Goal: Use online tool/utility: Utilize a website feature to perform a specific function

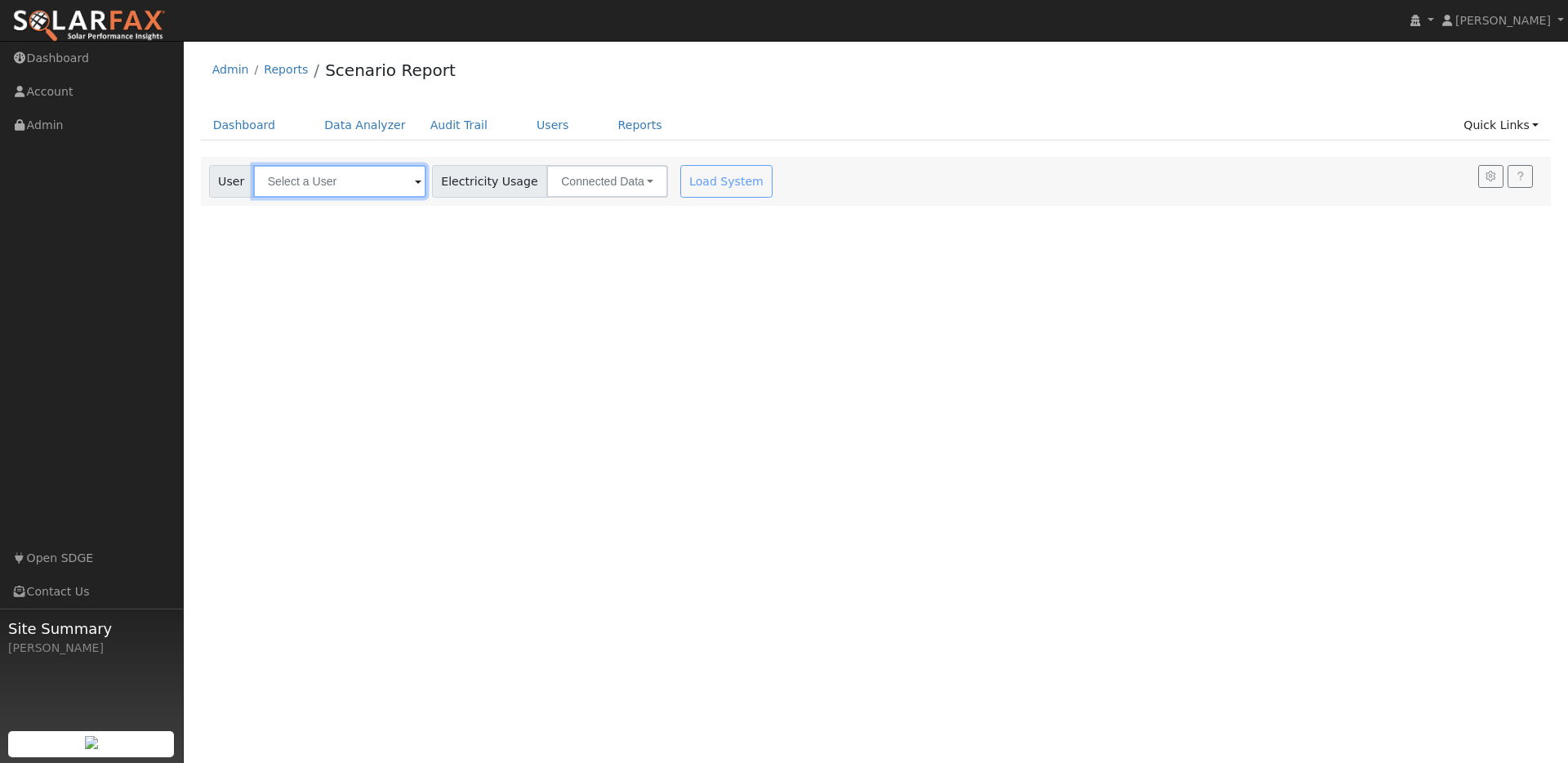
click at [323, 176] on input "text" at bounding box center [339, 181] width 173 height 32
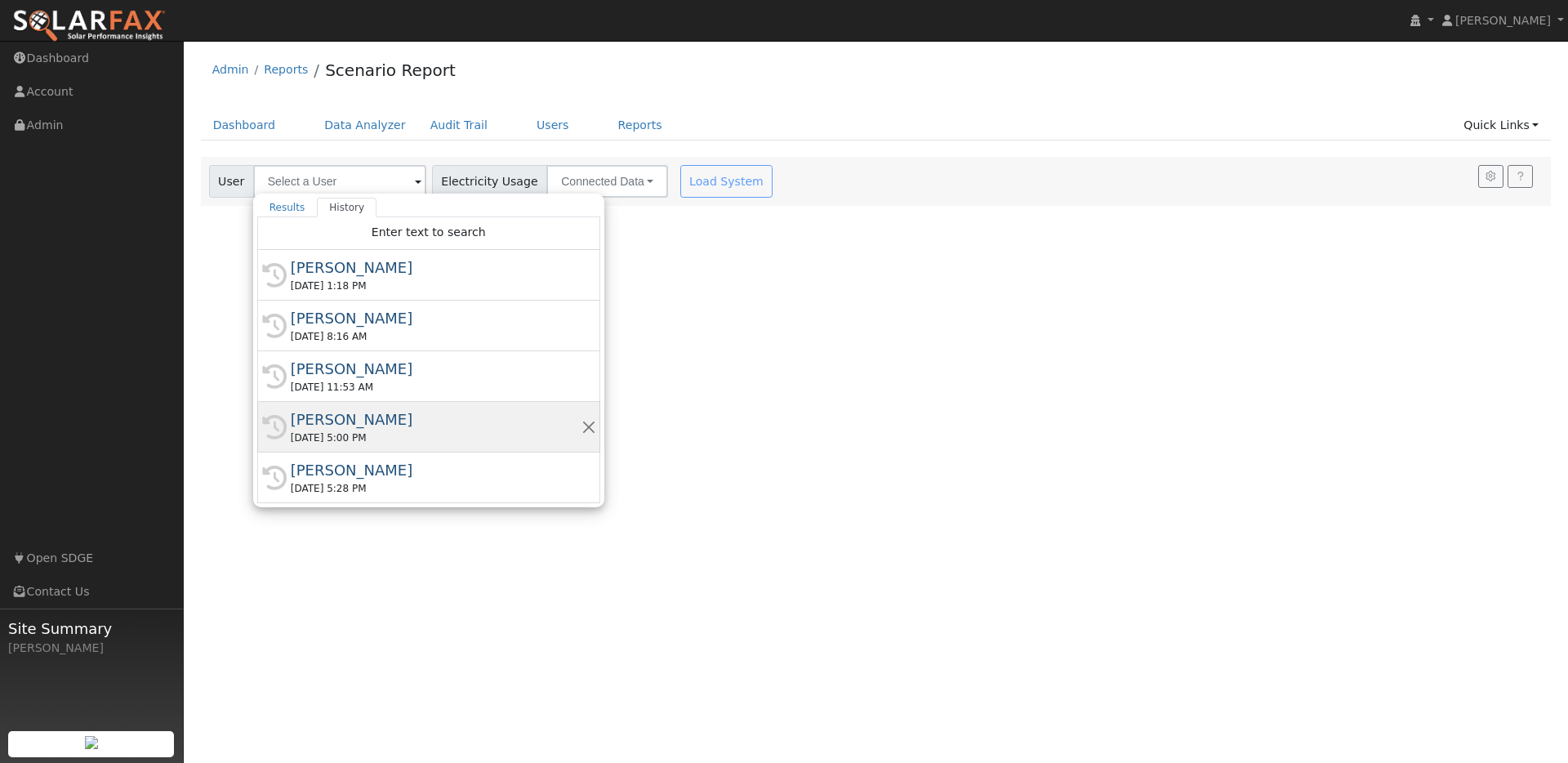
click at [396, 413] on div "Felix Yam" at bounding box center [436, 419] width 291 height 22
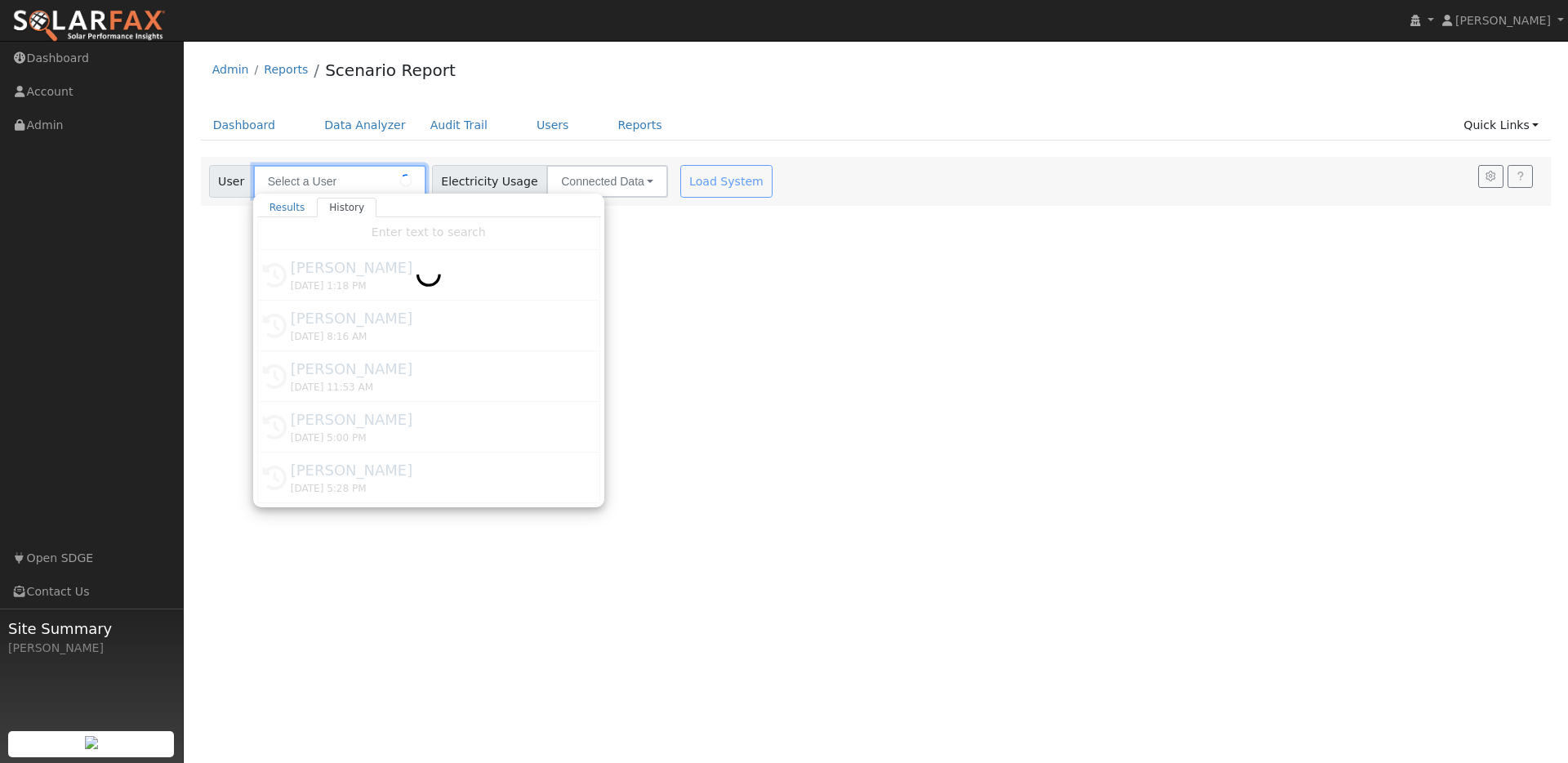
type input "Felix Yam"
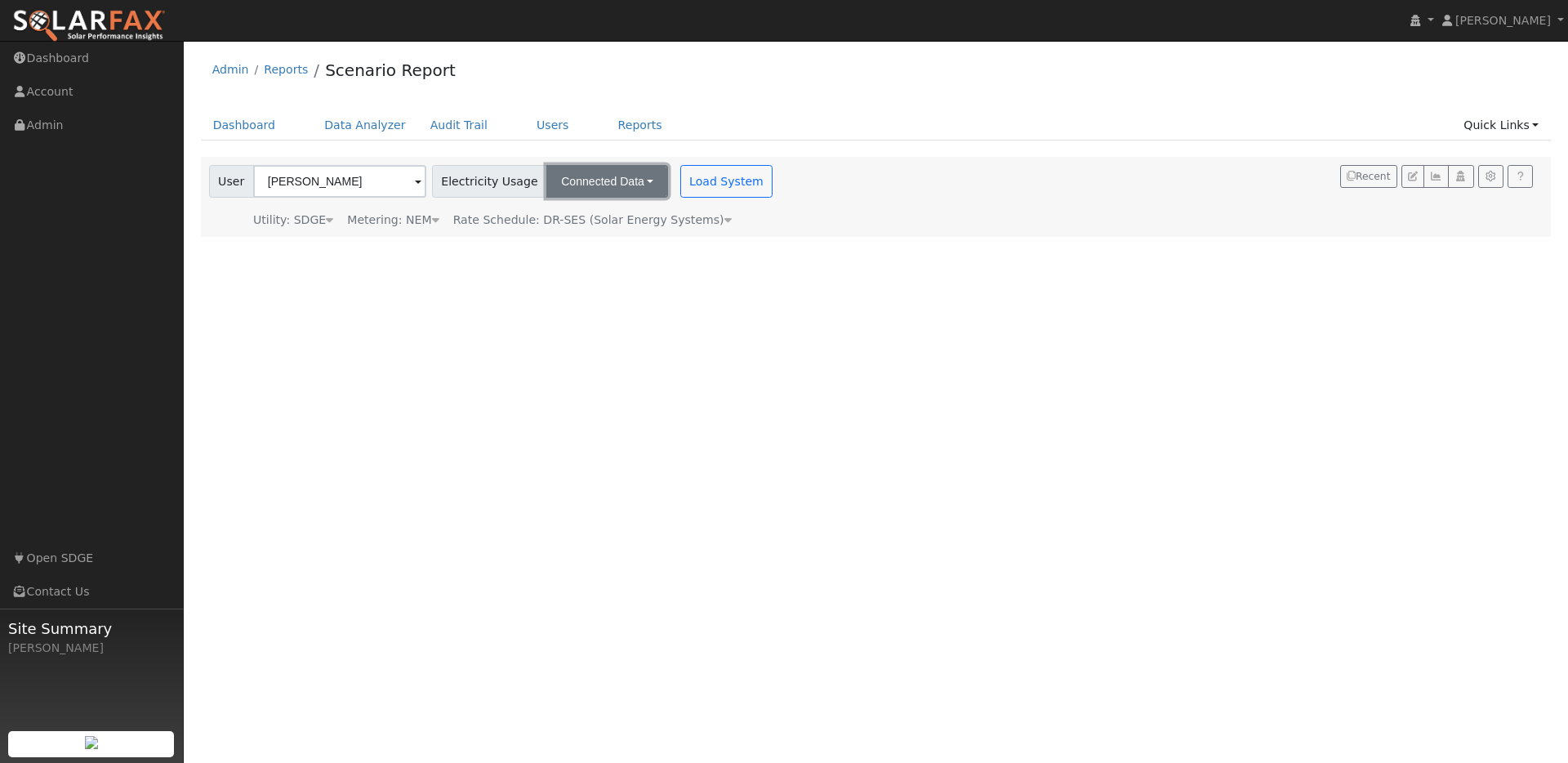
click at [610, 181] on button "Connected Data" at bounding box center [607, 181] width 122 height 32
click at [586, 258] on link "CSV Data" at bounding box center [609, 264] width 116 height 23
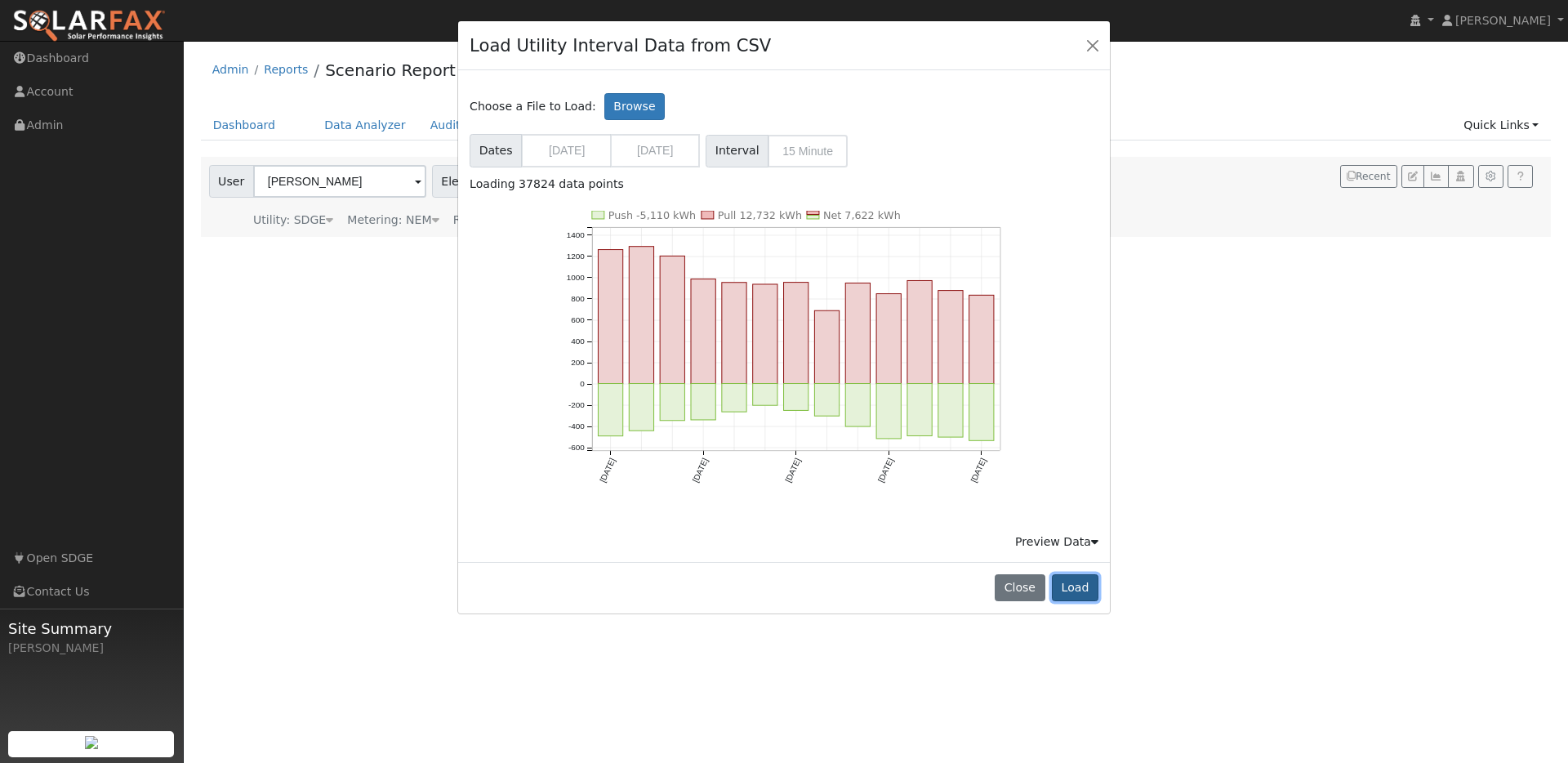
click at [1072, 583] on button "Load" at bounding box center [1075, 587] width 47 height 28
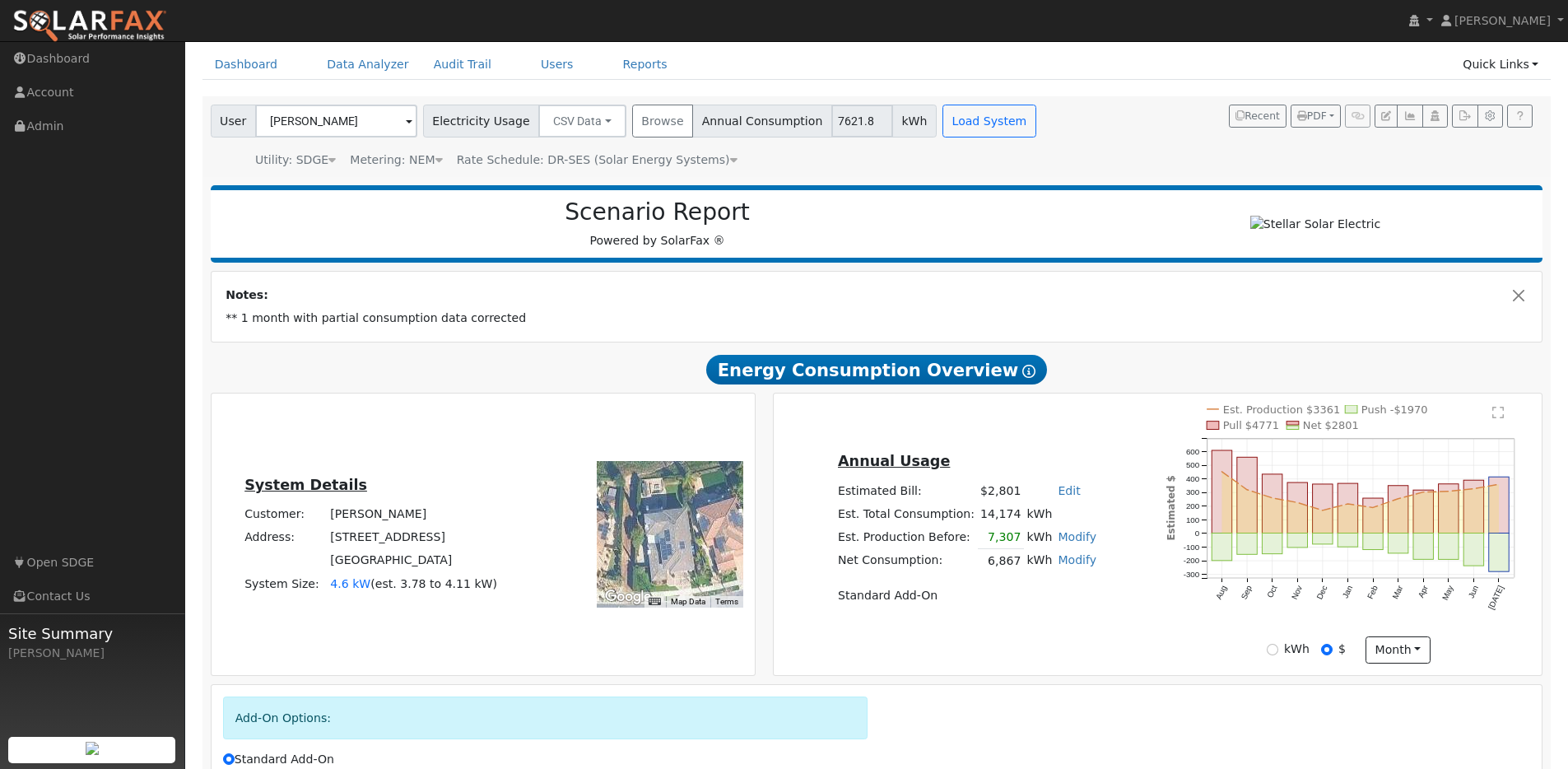
scroll to position [259, 0]
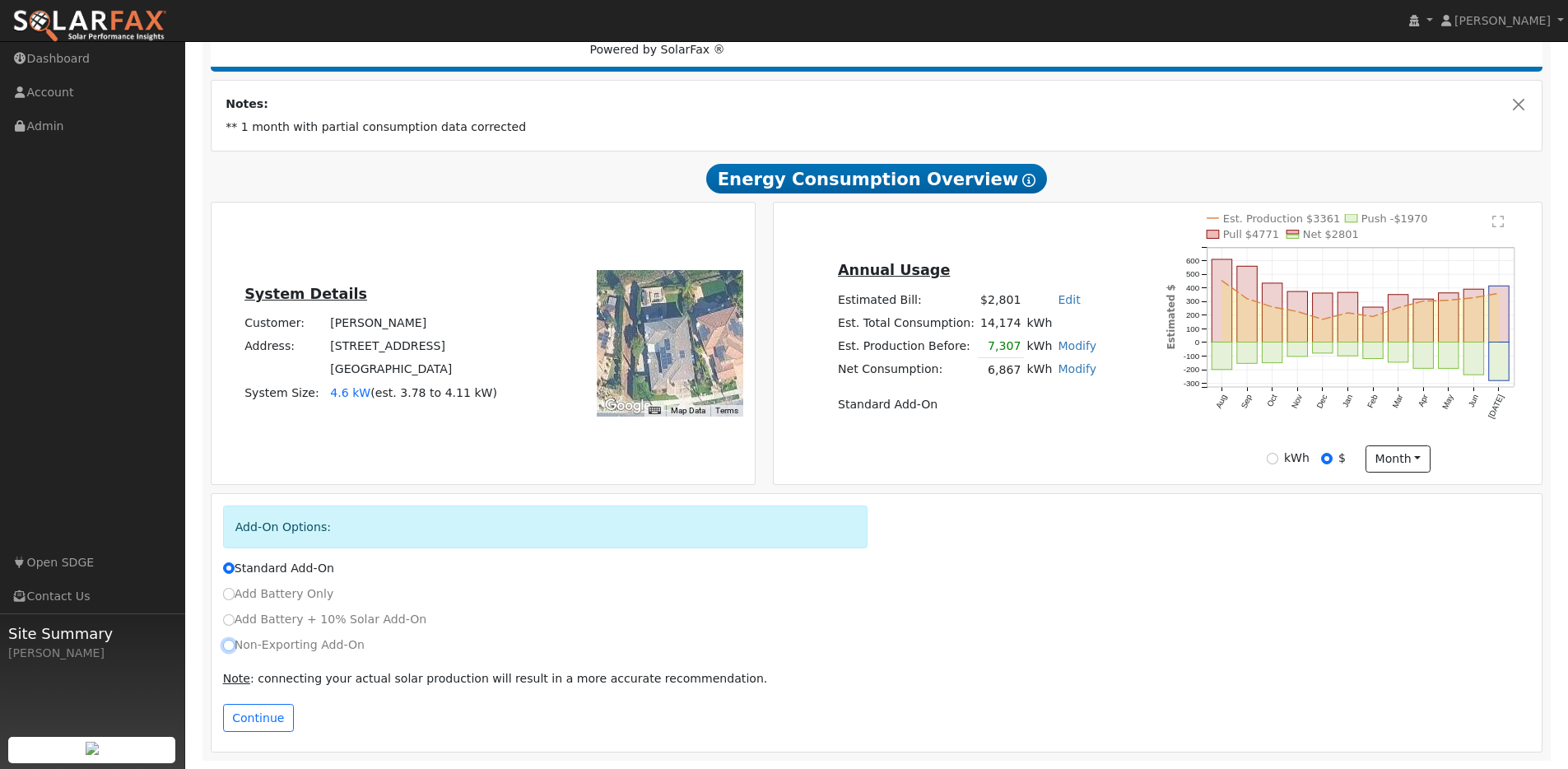
click at [228, 644] on input "Non-Exporting Add-On" at bounding box center [228, 645] width 12 height 12
radio input "true"
radio input "false"
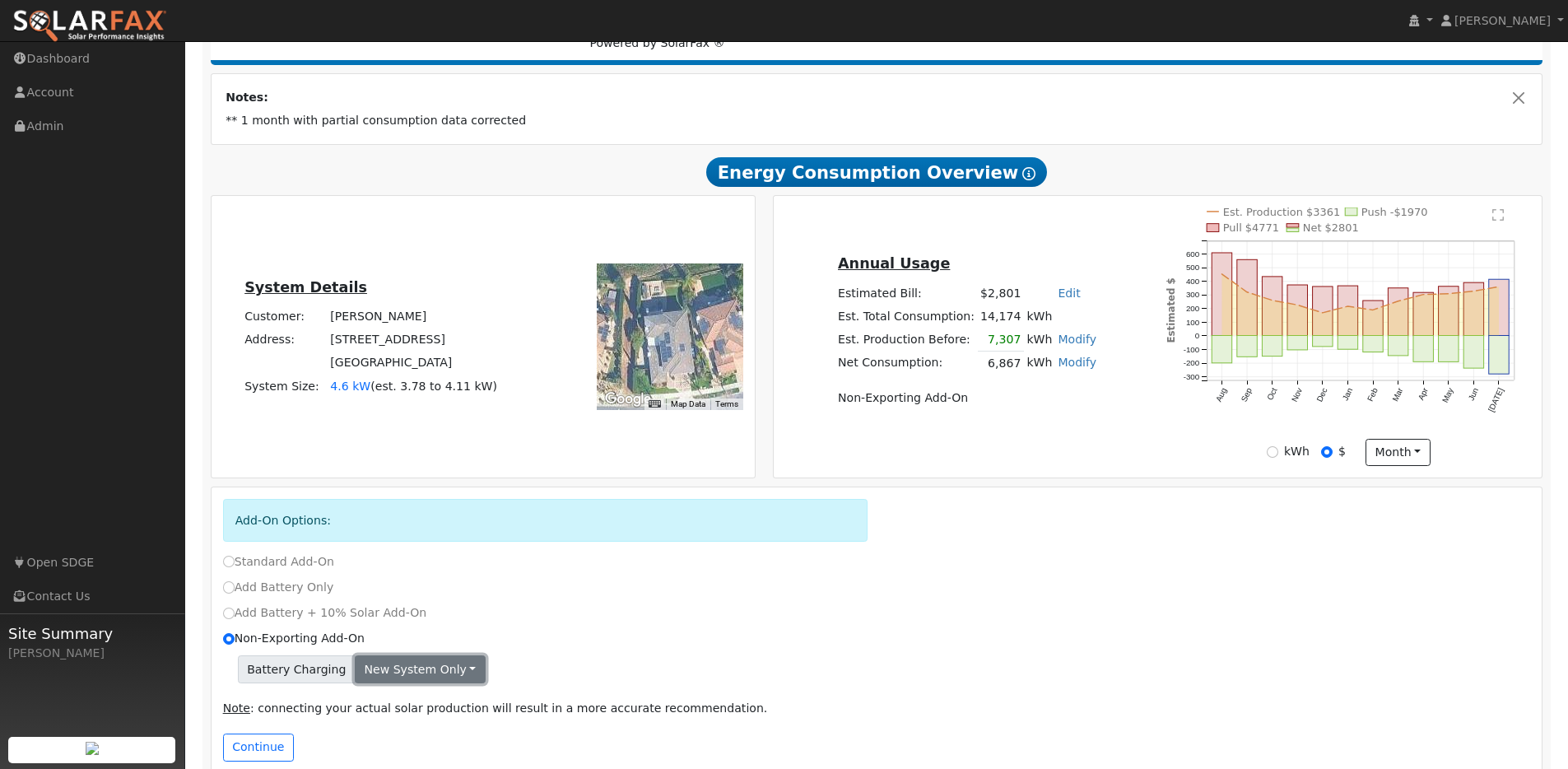
click at [439, 683] on button "New system only" at bounding box center [420, 669] width 131 height 28
click at [440, 707] on link "New system only" at bounding box center [417, 703] width 123 height 23
click at [266, 754] on button "Continue" at bounding box center [258, 747] width 70 height 28
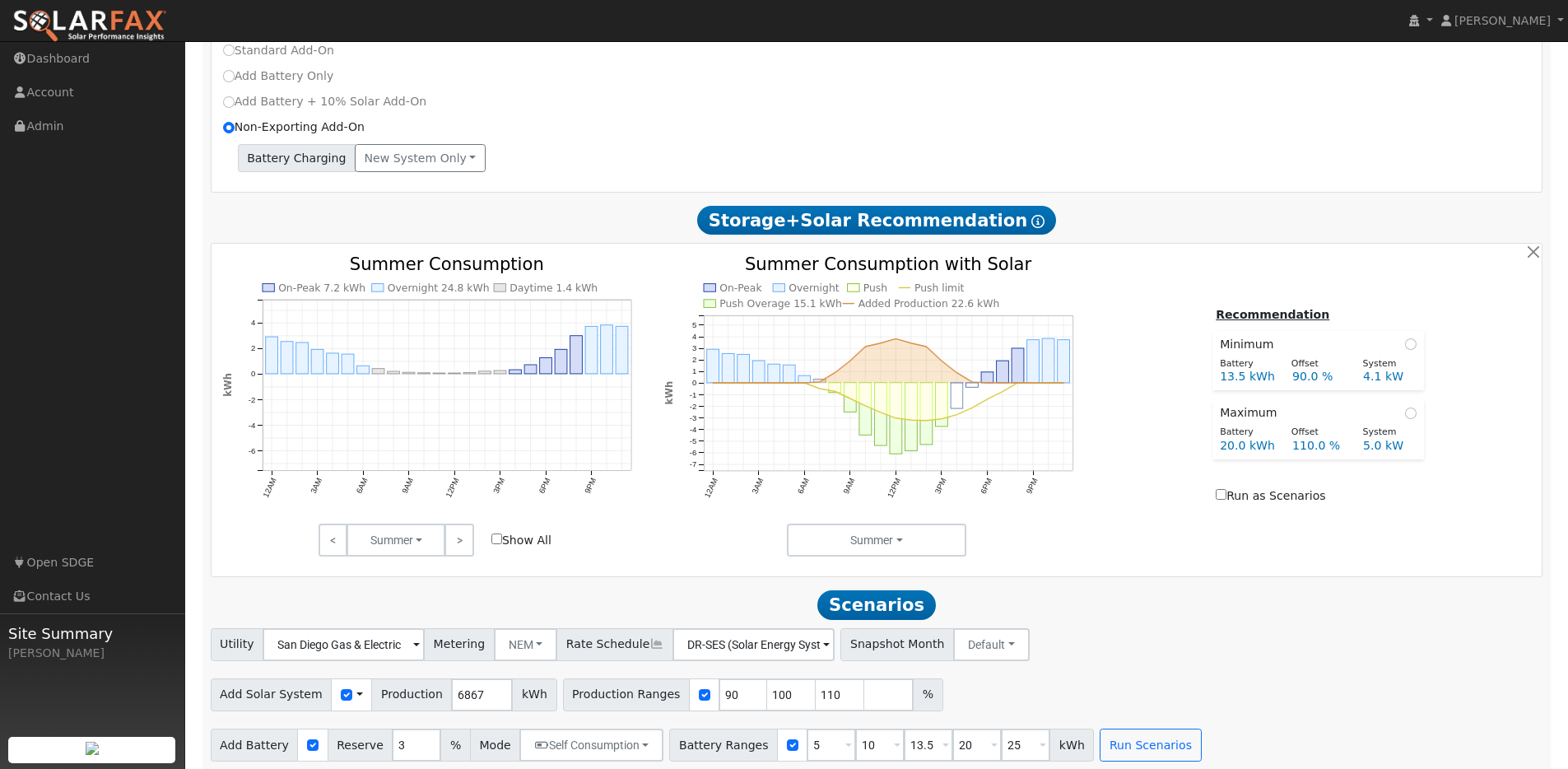
scroll to position [787, 0]
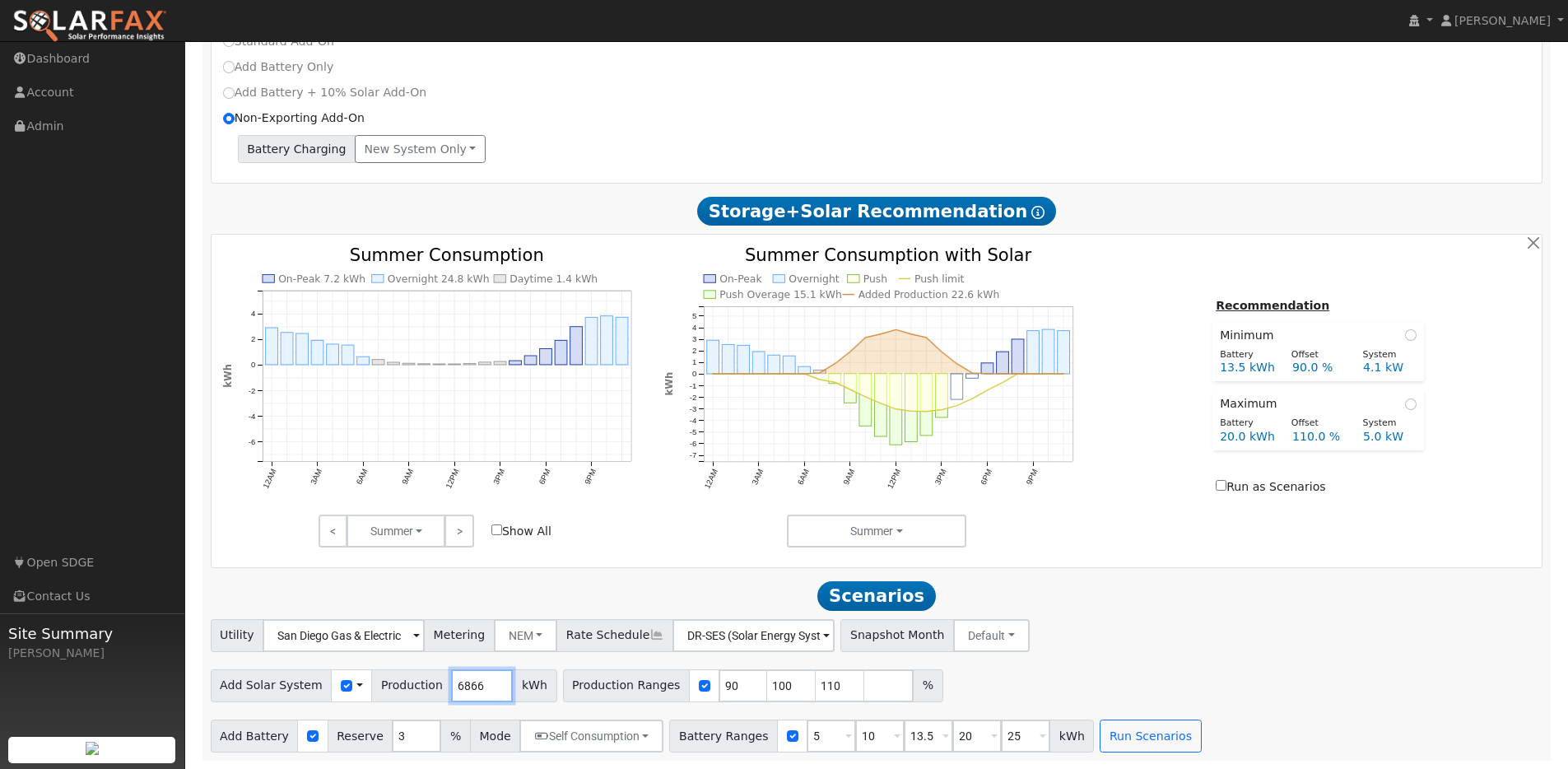
click at [487, 689] on input "6866" at bounding box center [482, 685] width 61 height 32
click at [467, 689] on input "6866" at bounding box center [482, 685] width 61 height 32
click at [468, 689] on input "6866" at bounding box center [482, 685] width 61 height 32
type input "8900"
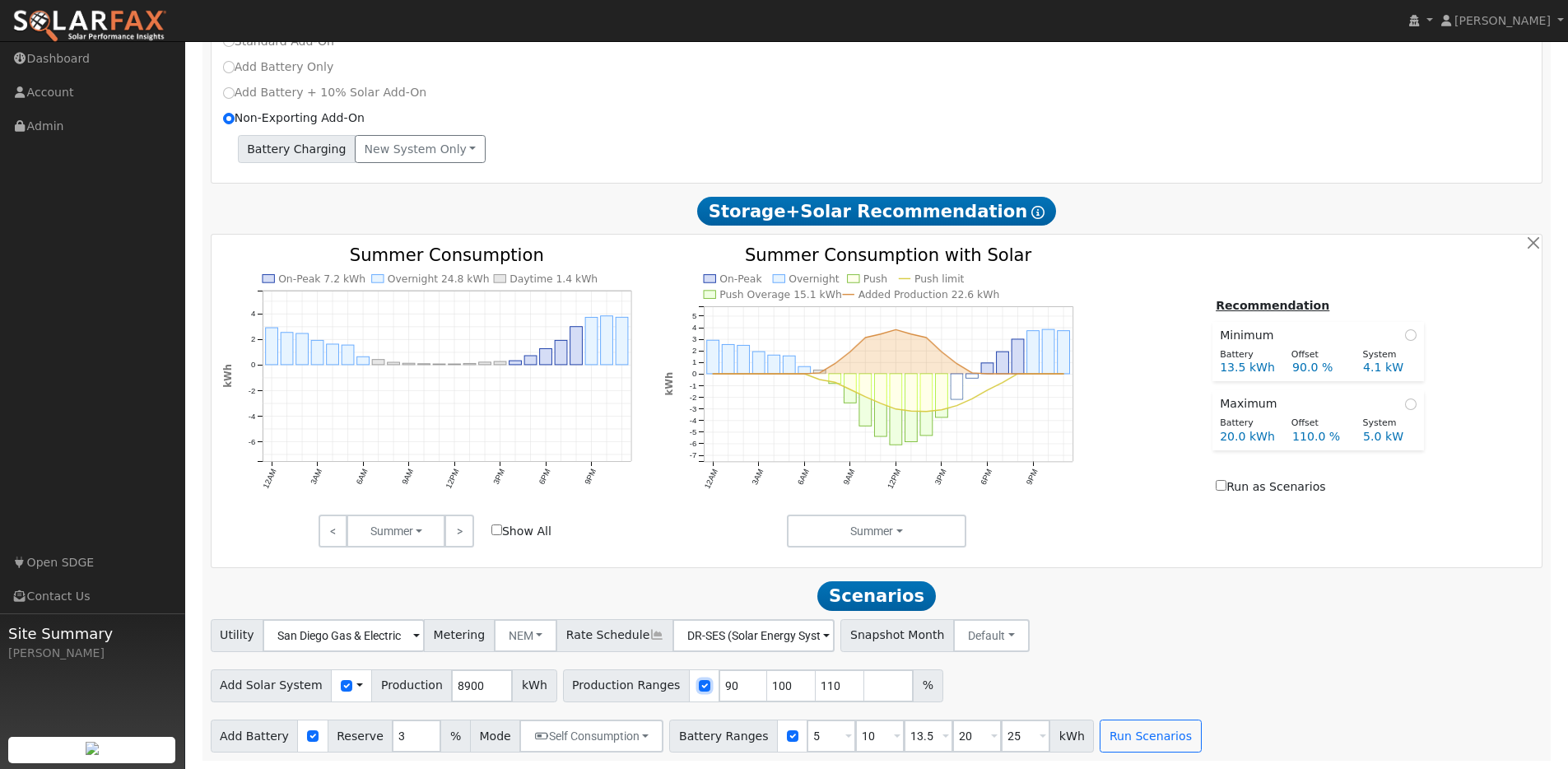
click at [699, 687] on input "checkbox" at bounding box center [704, 685] width 12 height 12
checkbox input "false"
click at [787, 736] on input "checkbox" at bounding box center [793, 736] width 12 height 12
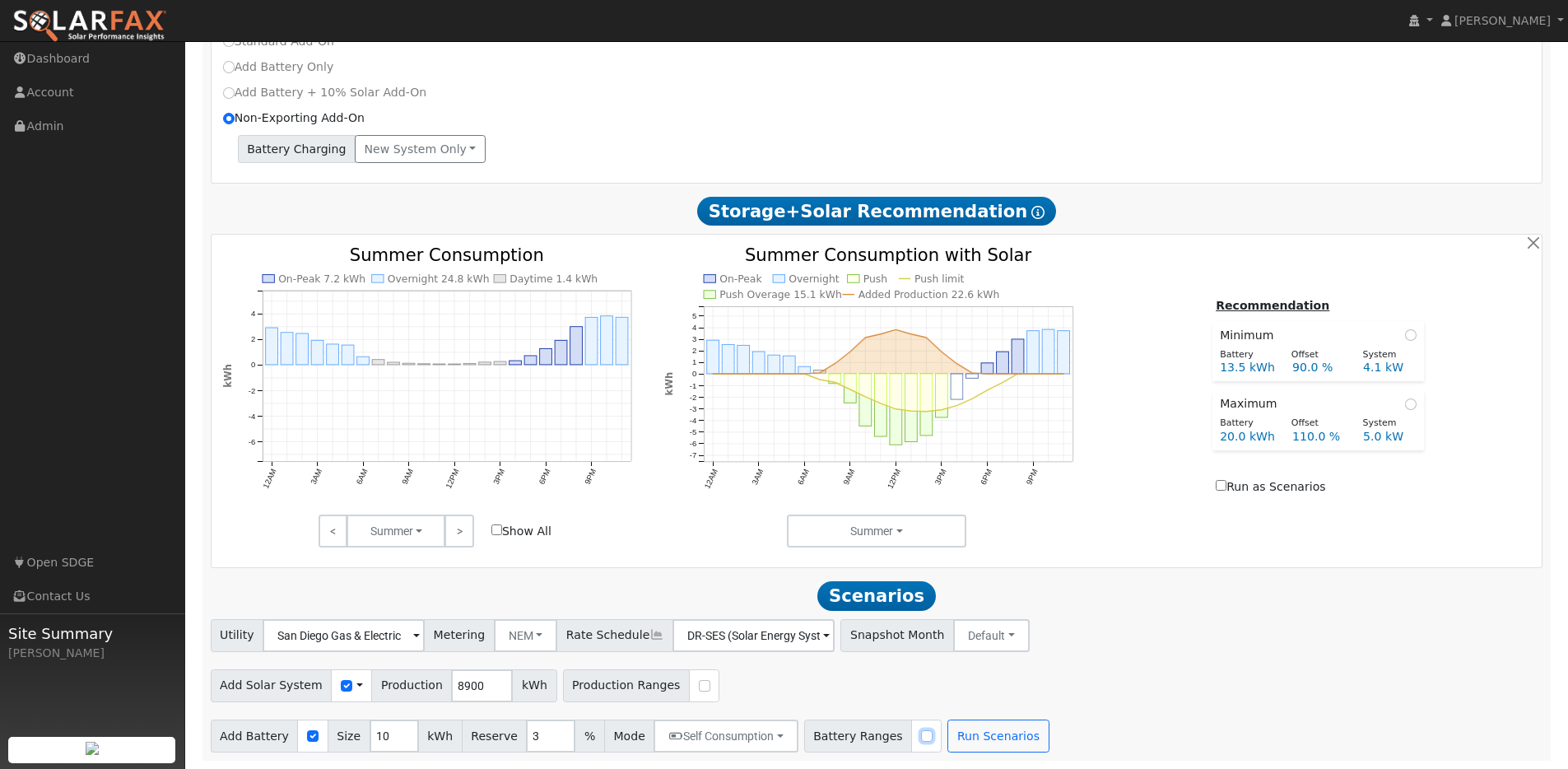
click at [921, 737] on input "checkbox" at bounding box center [926, 736] width 12 height 12
checkbox input "true"
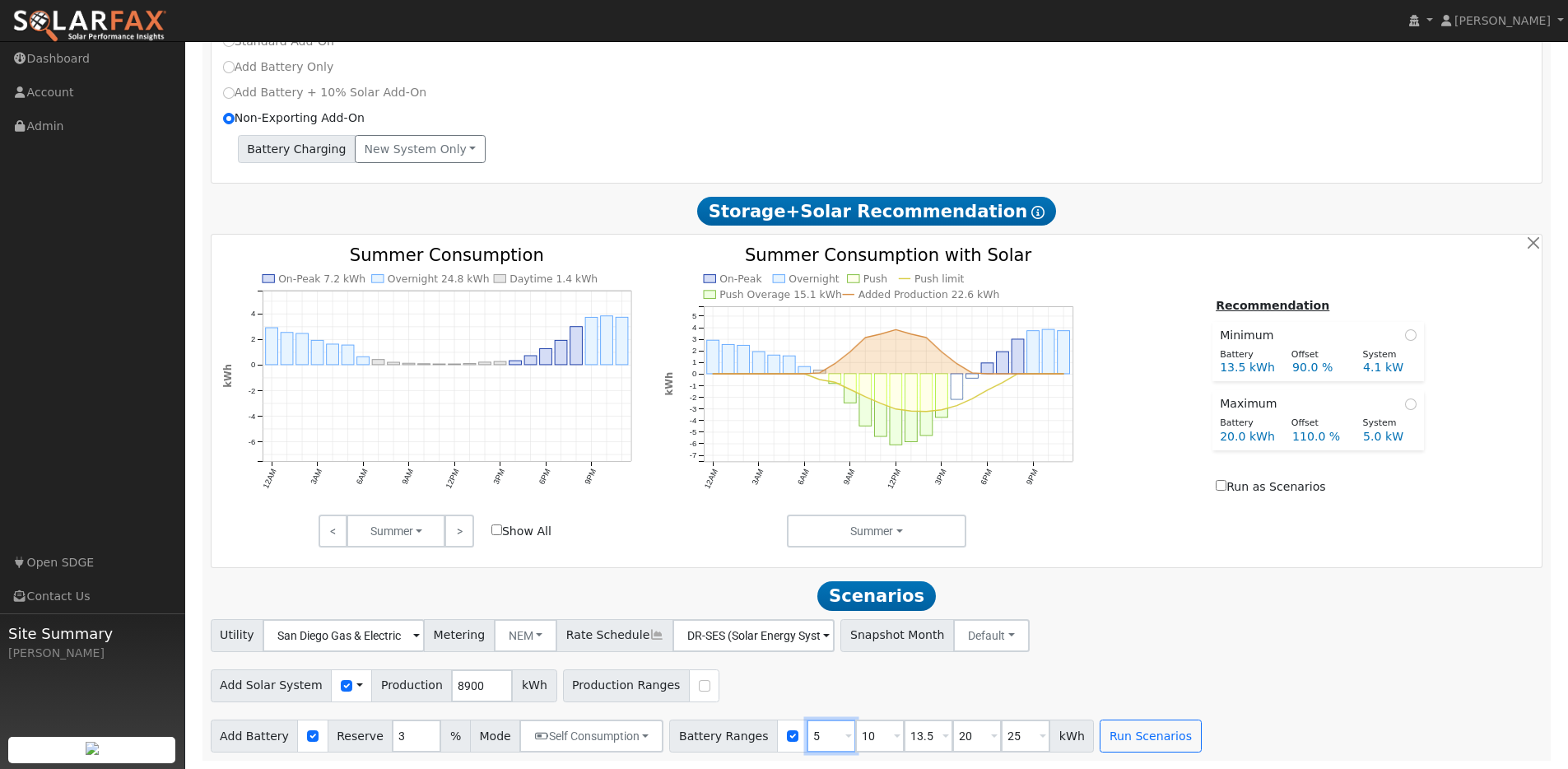
click at [809, 738] on input "5" at bounding box center [831, 736] width 50 height 32
type input "10"
type input "13.5"
type input "20"
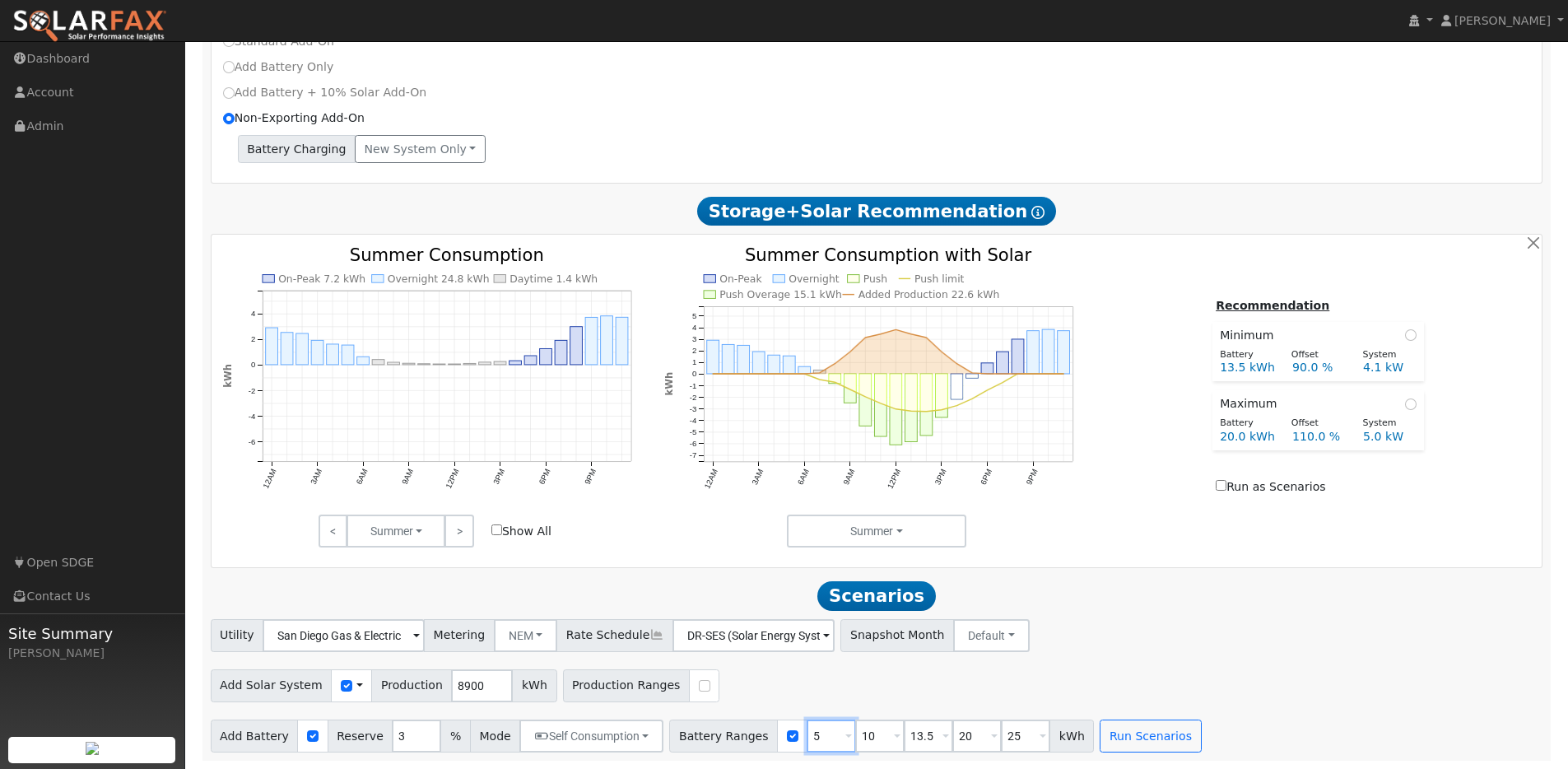
type input "25"
type input "13.5"
type input "20"
type input "25"
type input "13.5"
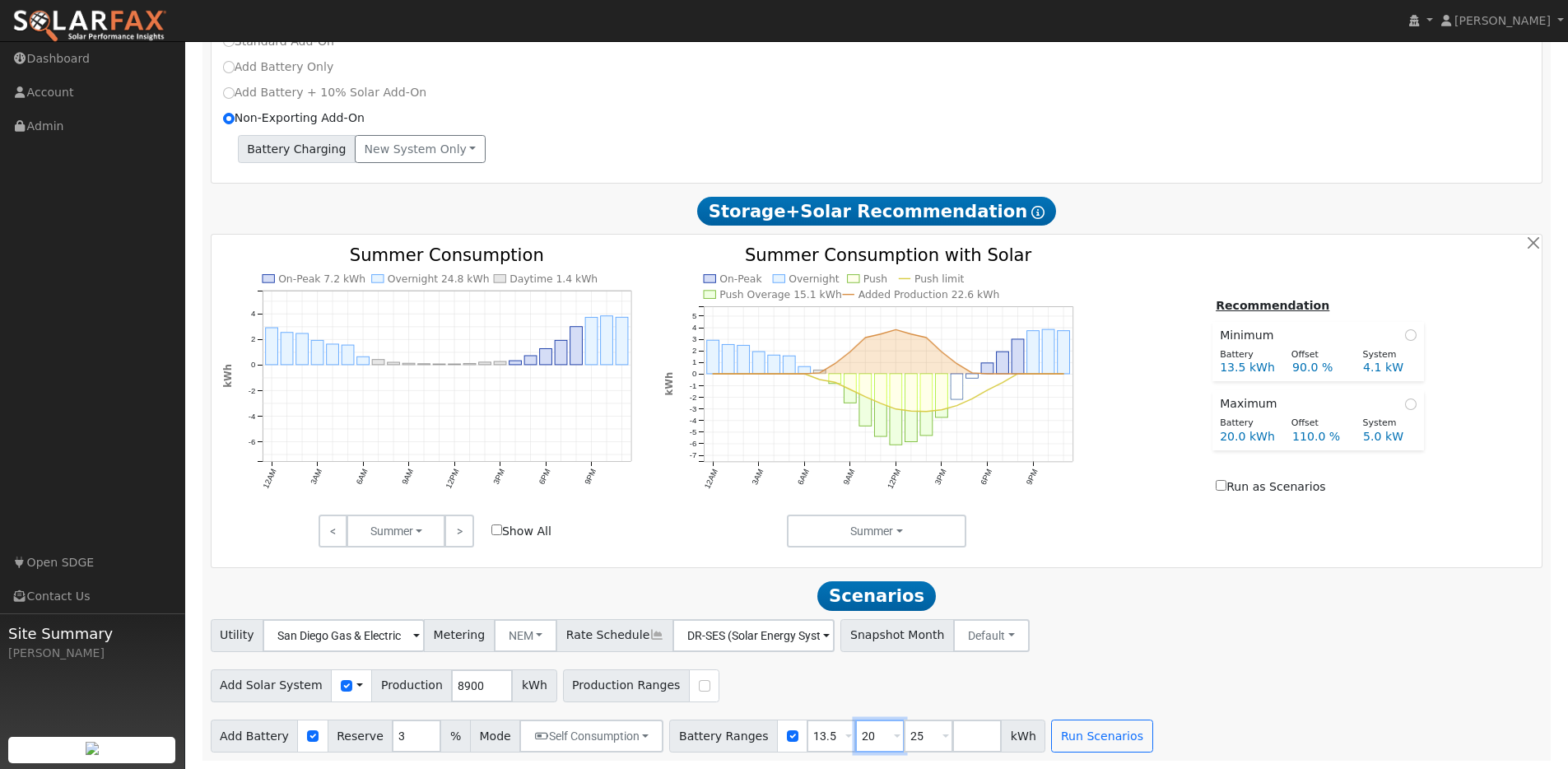
type input "25"
click at [425, 637] on input "DR-SES (Solar Energy Systems)" at bounding box center [344, 635] width 162 height 32
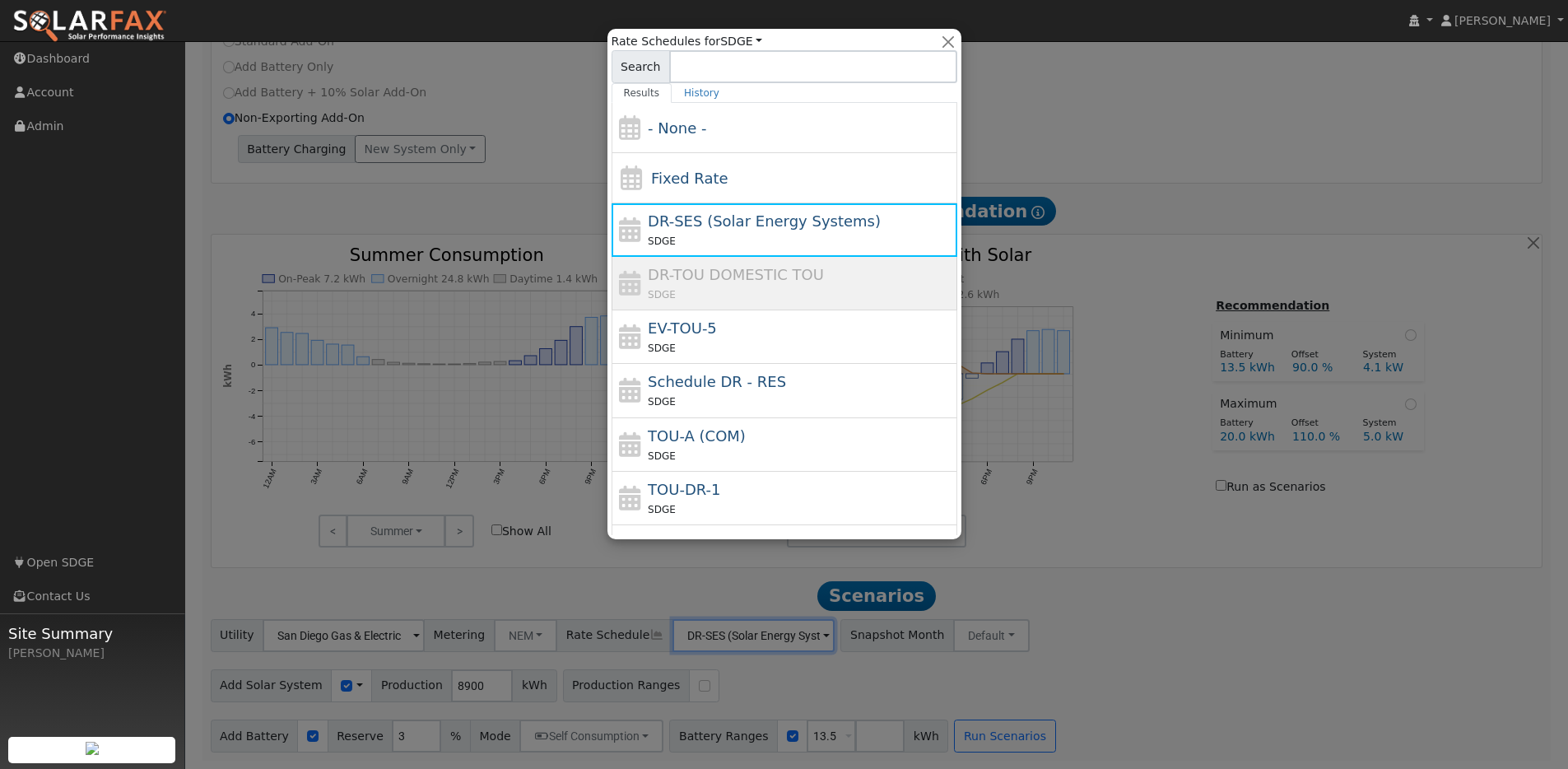
click at [725, 326] on div "EV-TOU-5 SDGE" at bounding box center [801, 337] width 305 height 40
type input "EV-TOU-5"
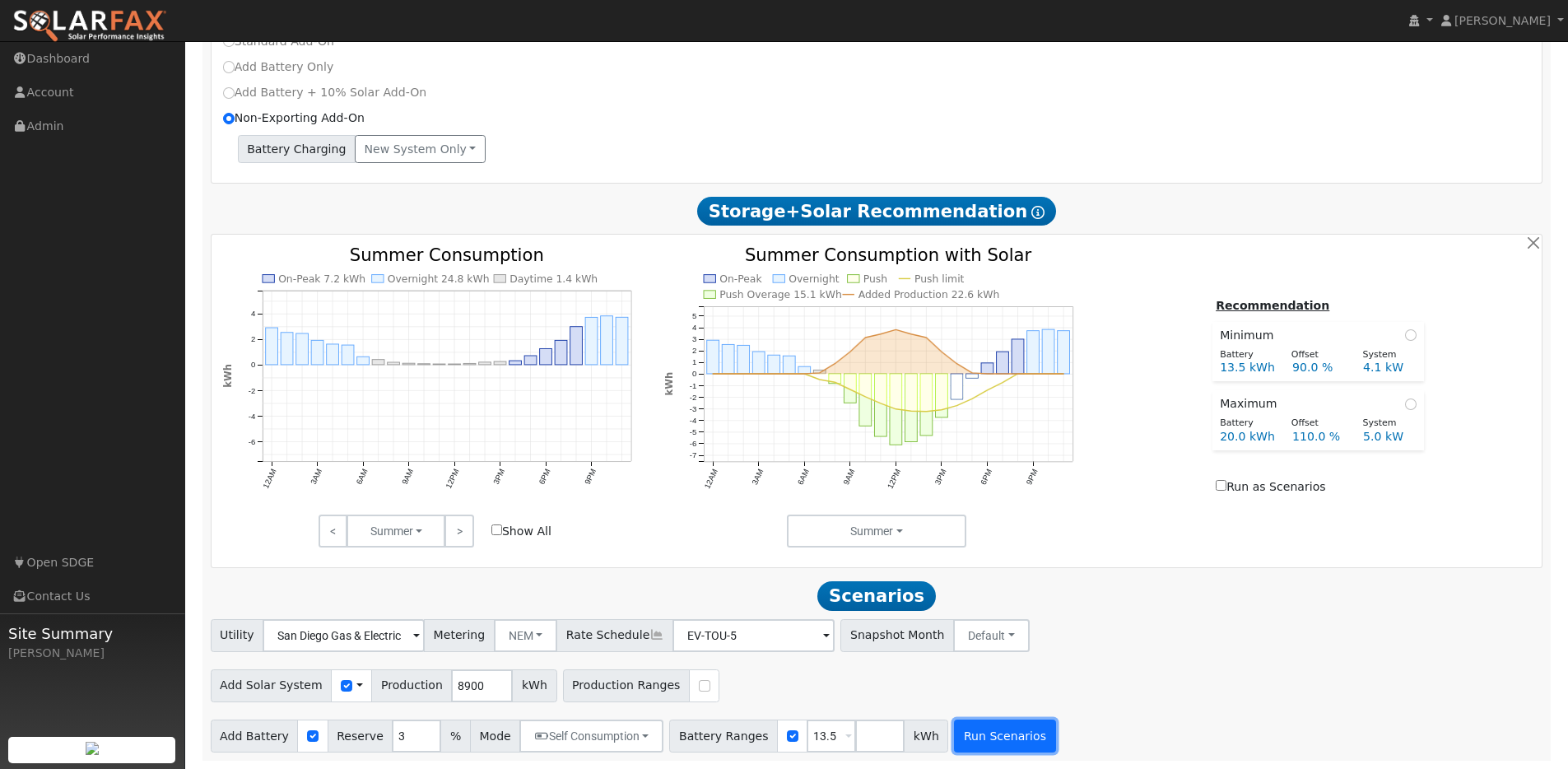
click at [1006, 737] on button "Run Scenarios" at bounding box center [1005, 736] width 101 height 32
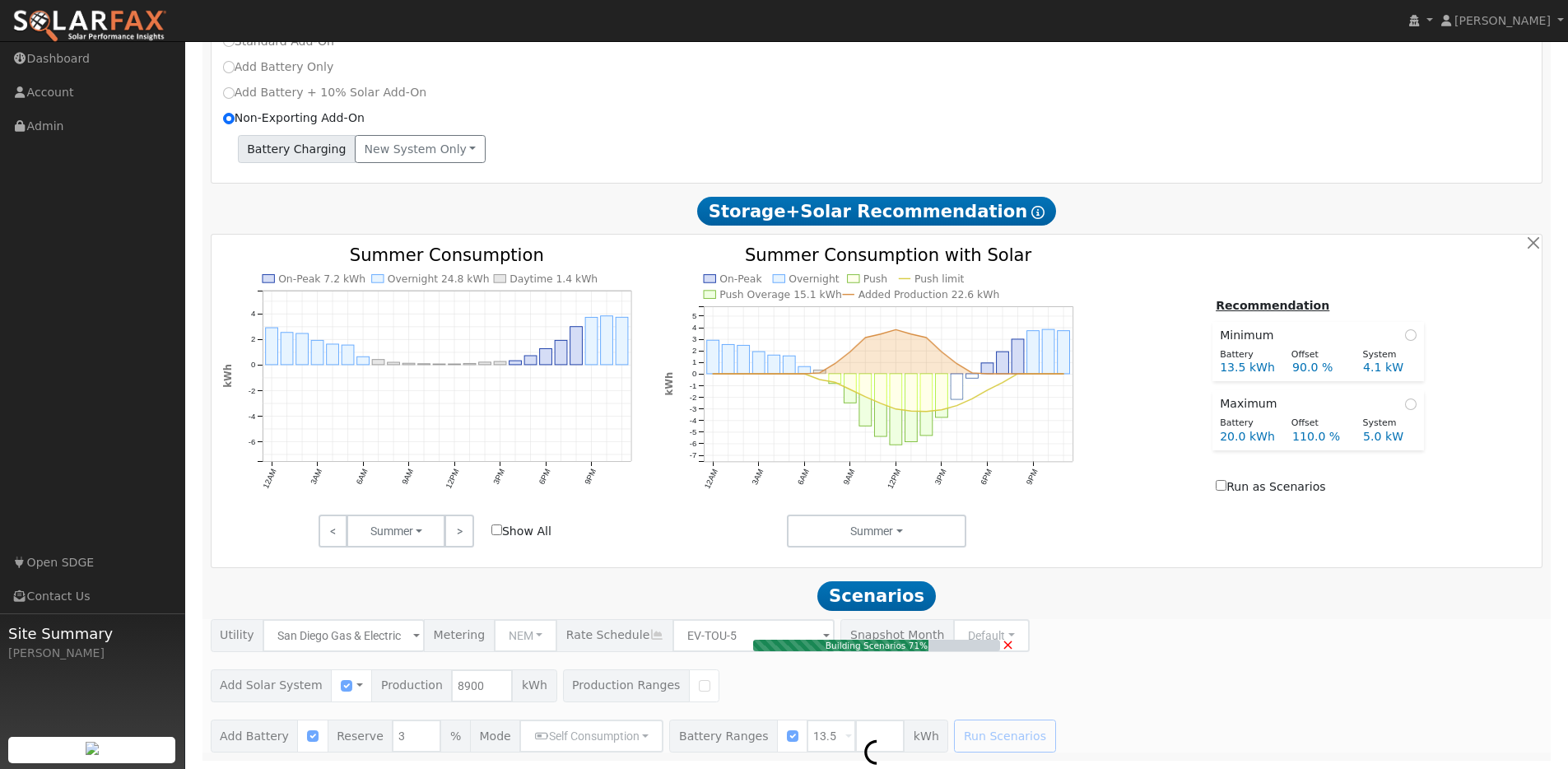
type input "5.9"
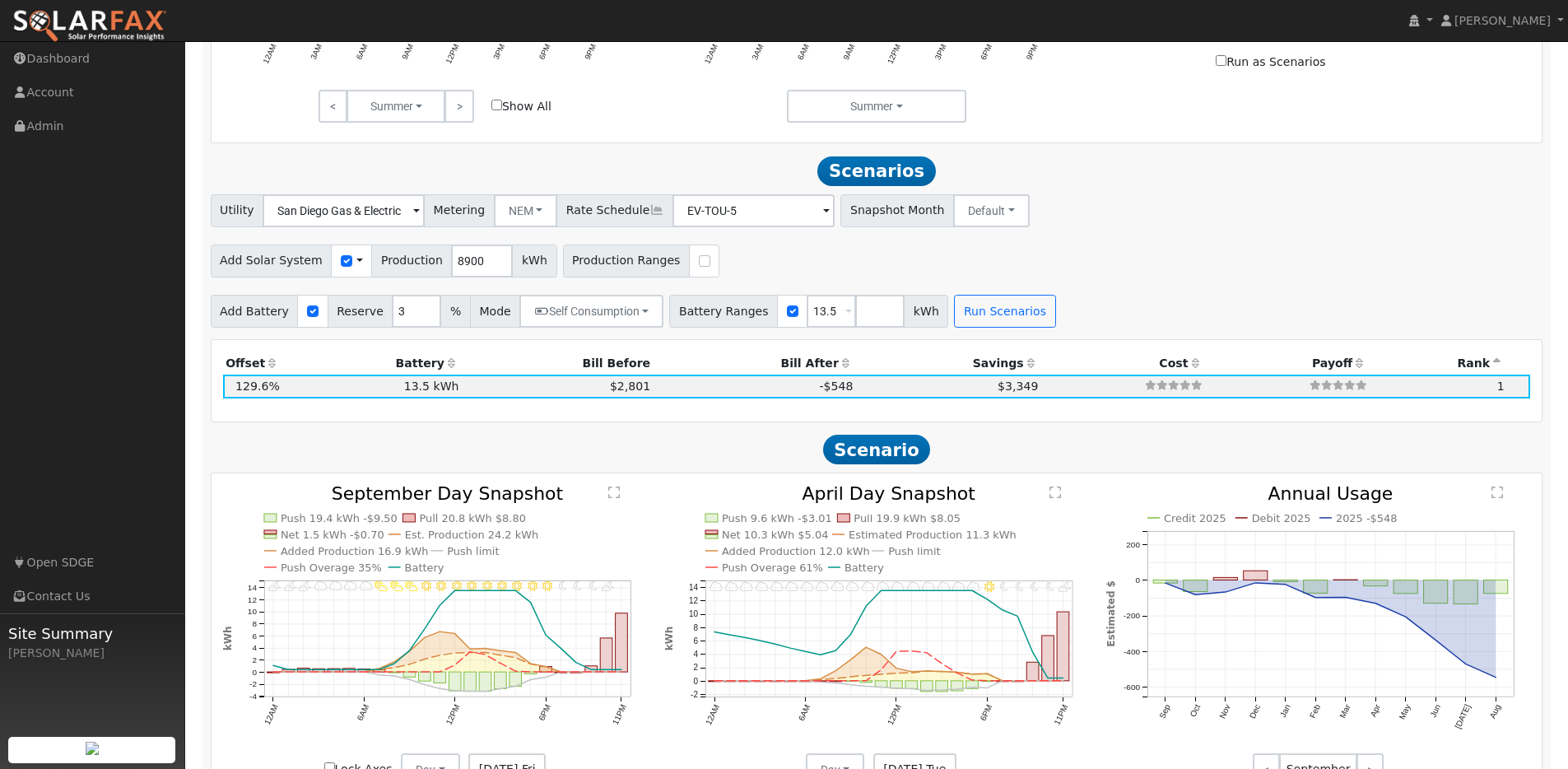
scroll to position [1196, 0]
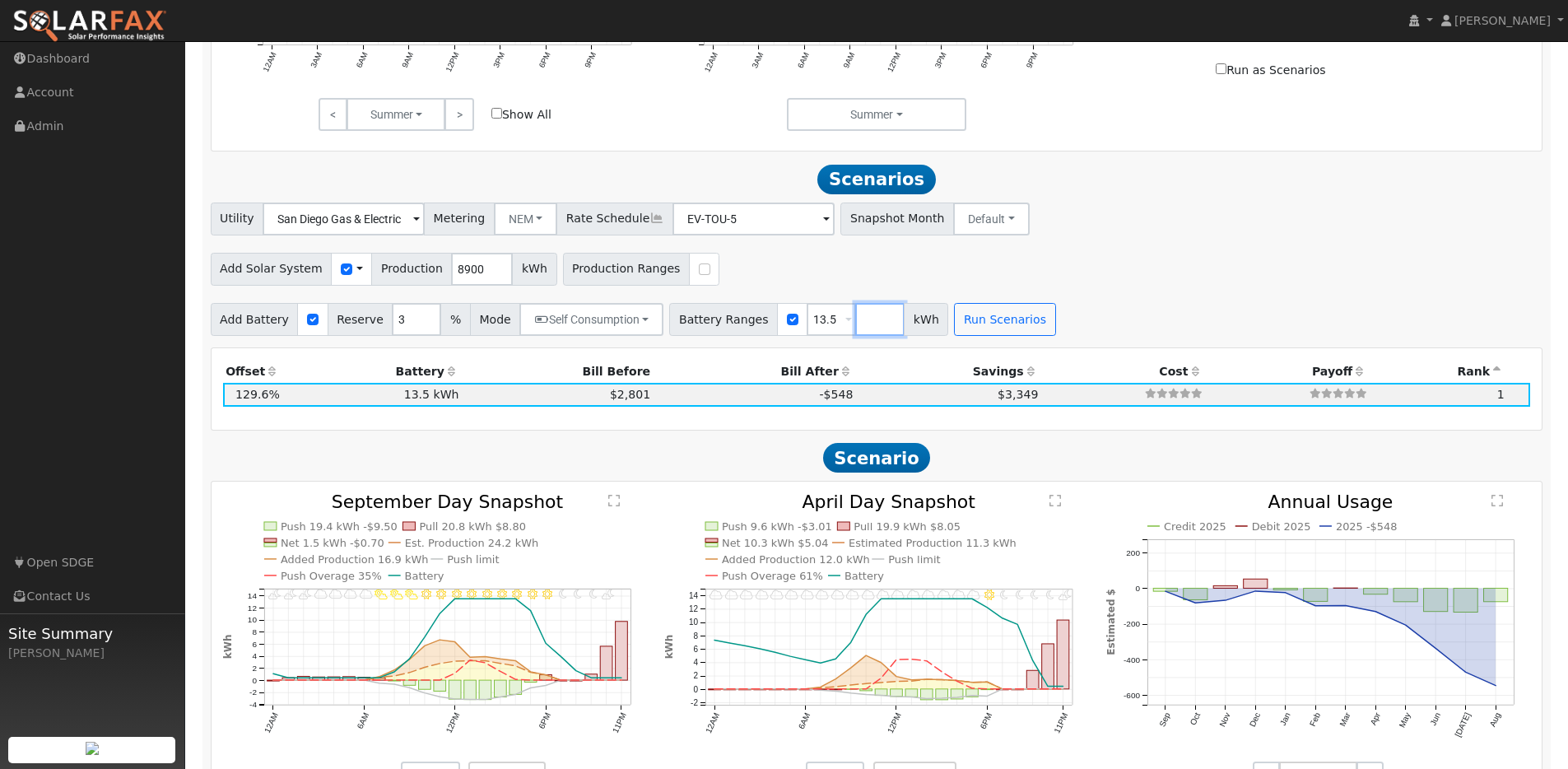
click at [856, 324] on input "number" at bounding box center [880, 320] width 50 height 32
type input "10"
type input "13.5"
click at [1050, 334] on button "Run Scenarios" at bounding box center [1053, 320] width 101 height 32
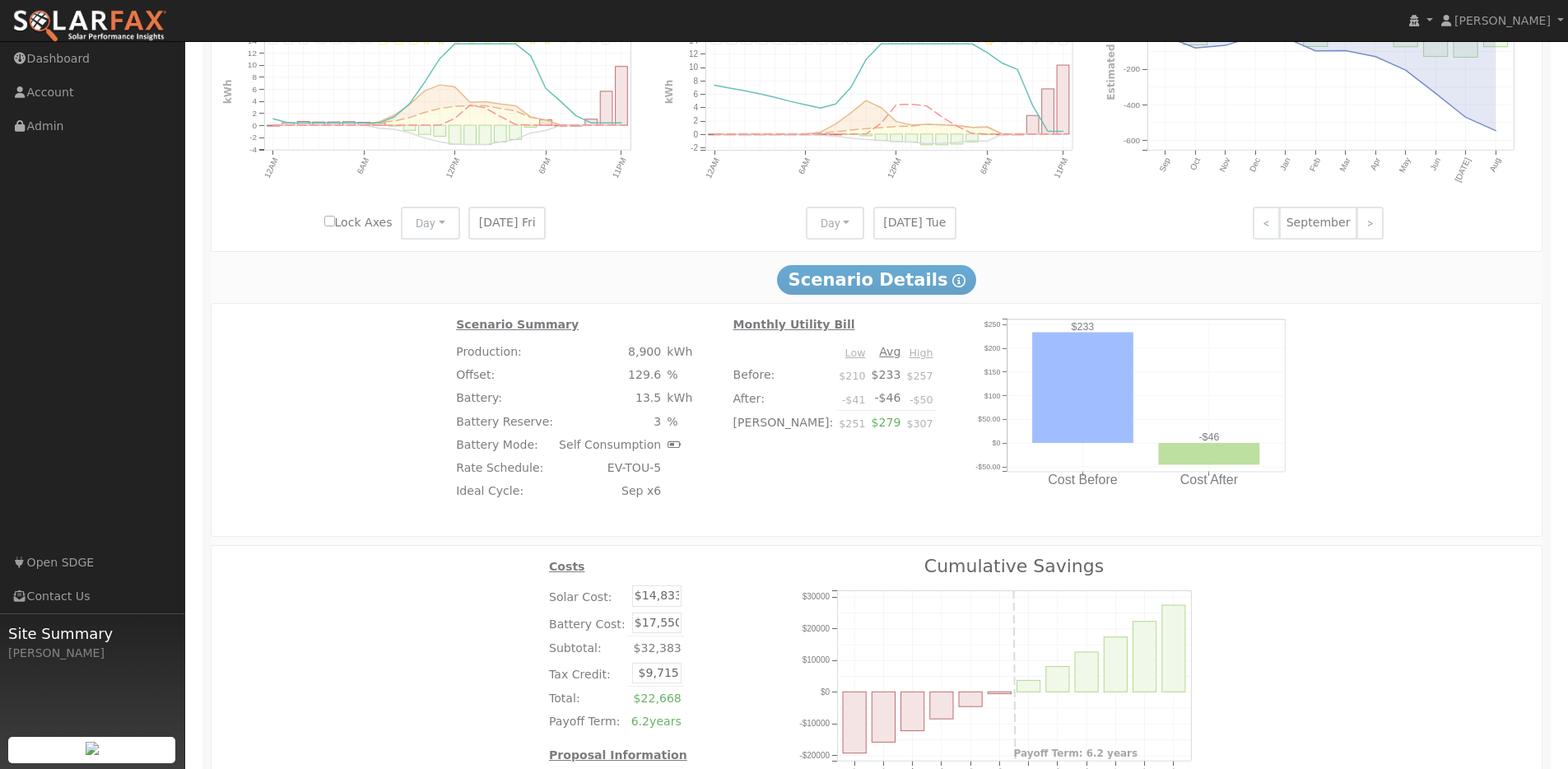
scroll to position [1982, 0]
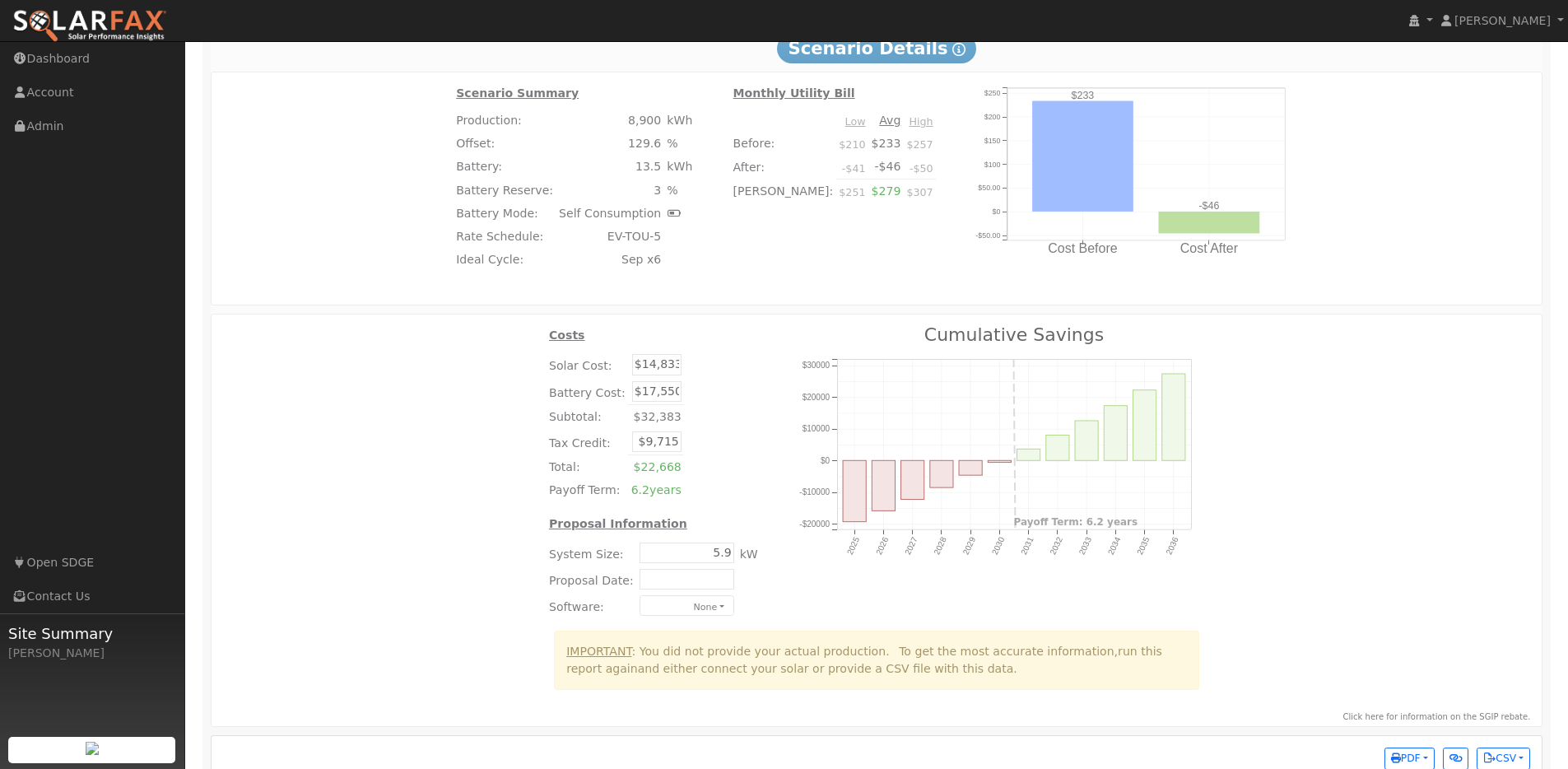
type input "$13,000"
type input "$8,350"
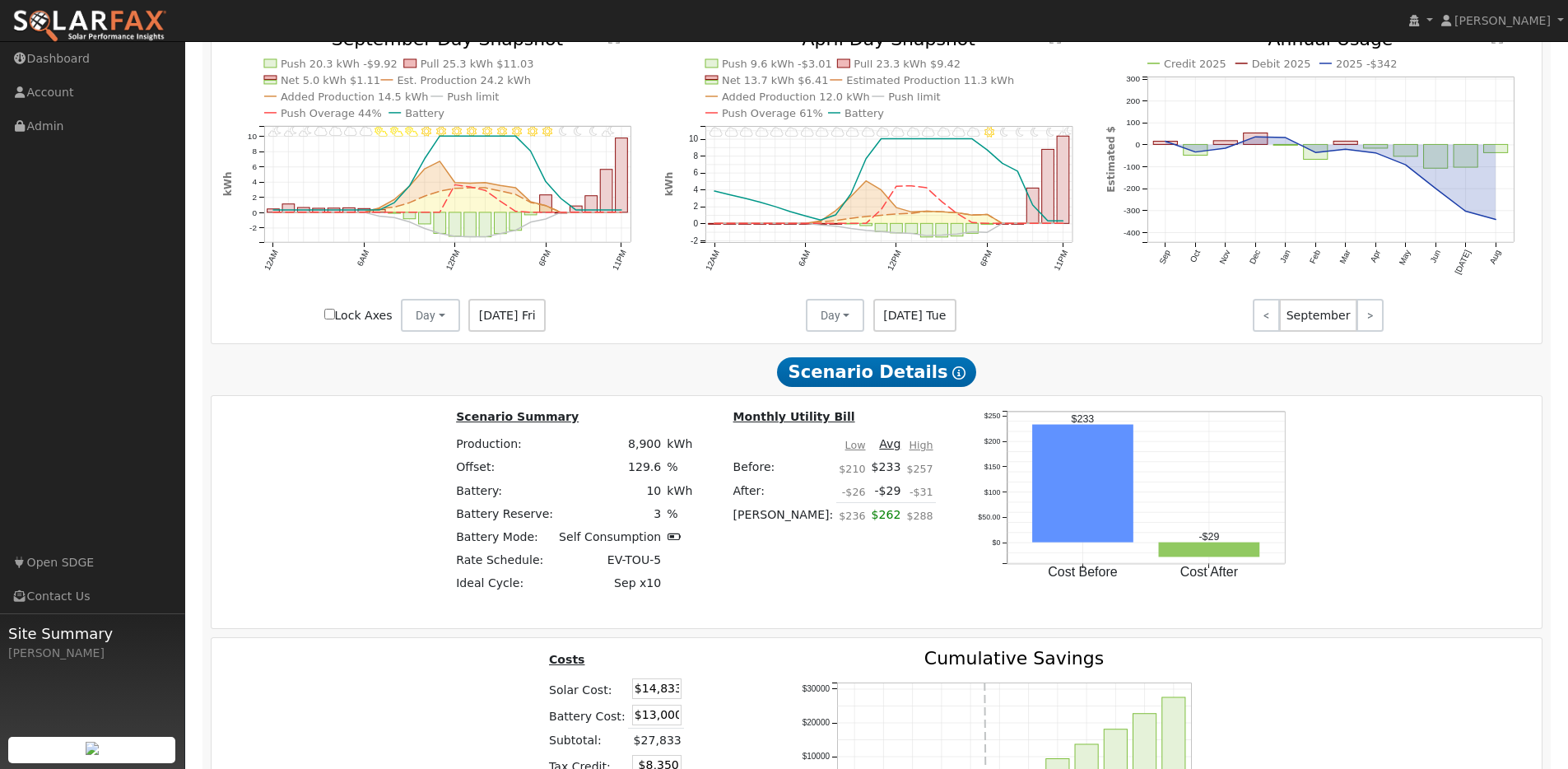
scroll to position [2003, 0]
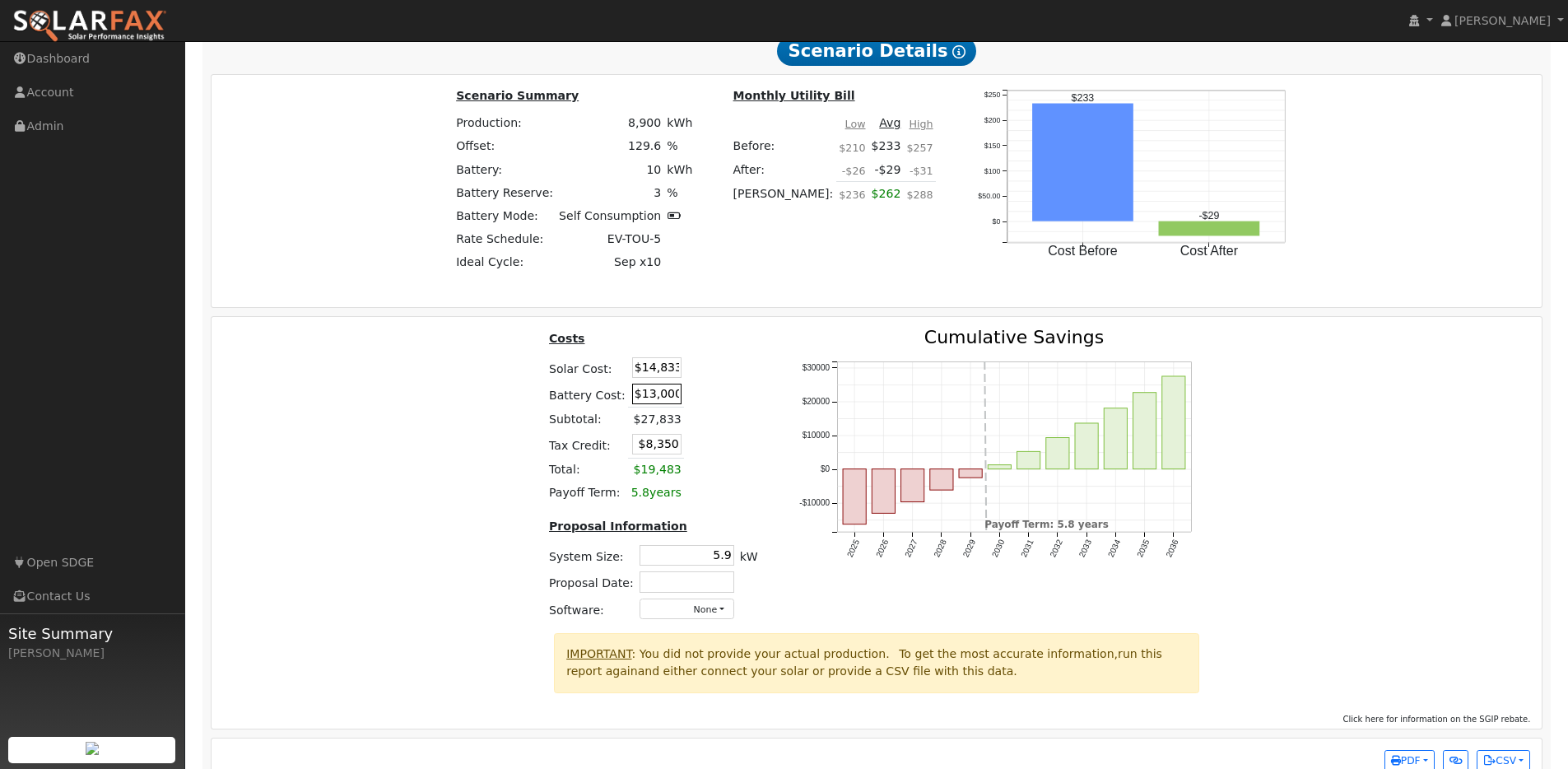
click at [655, 397] on input "$13,000" at bounding box center [656, 394] width 50 height 21
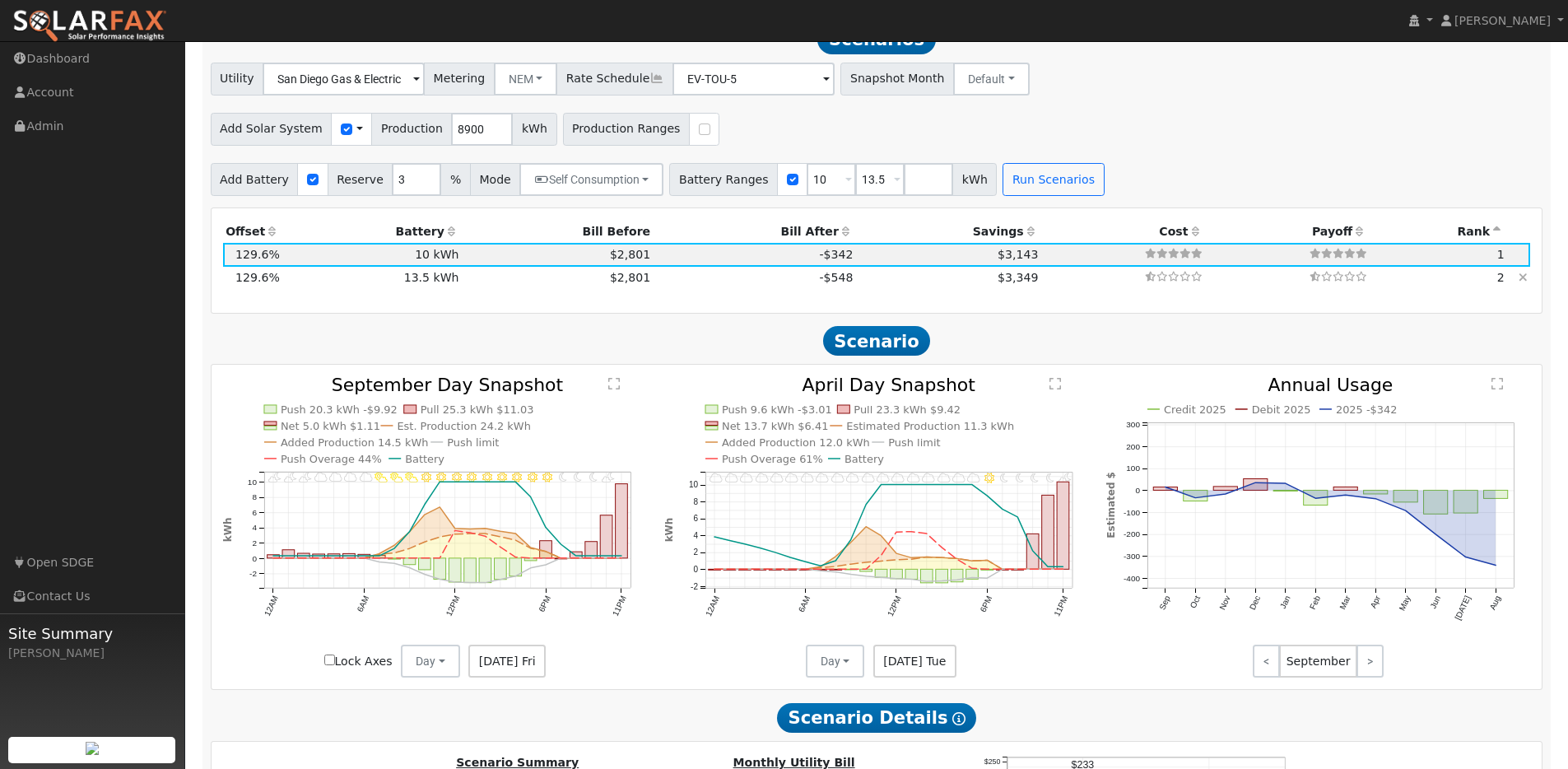
scroll to position [1248, 0]
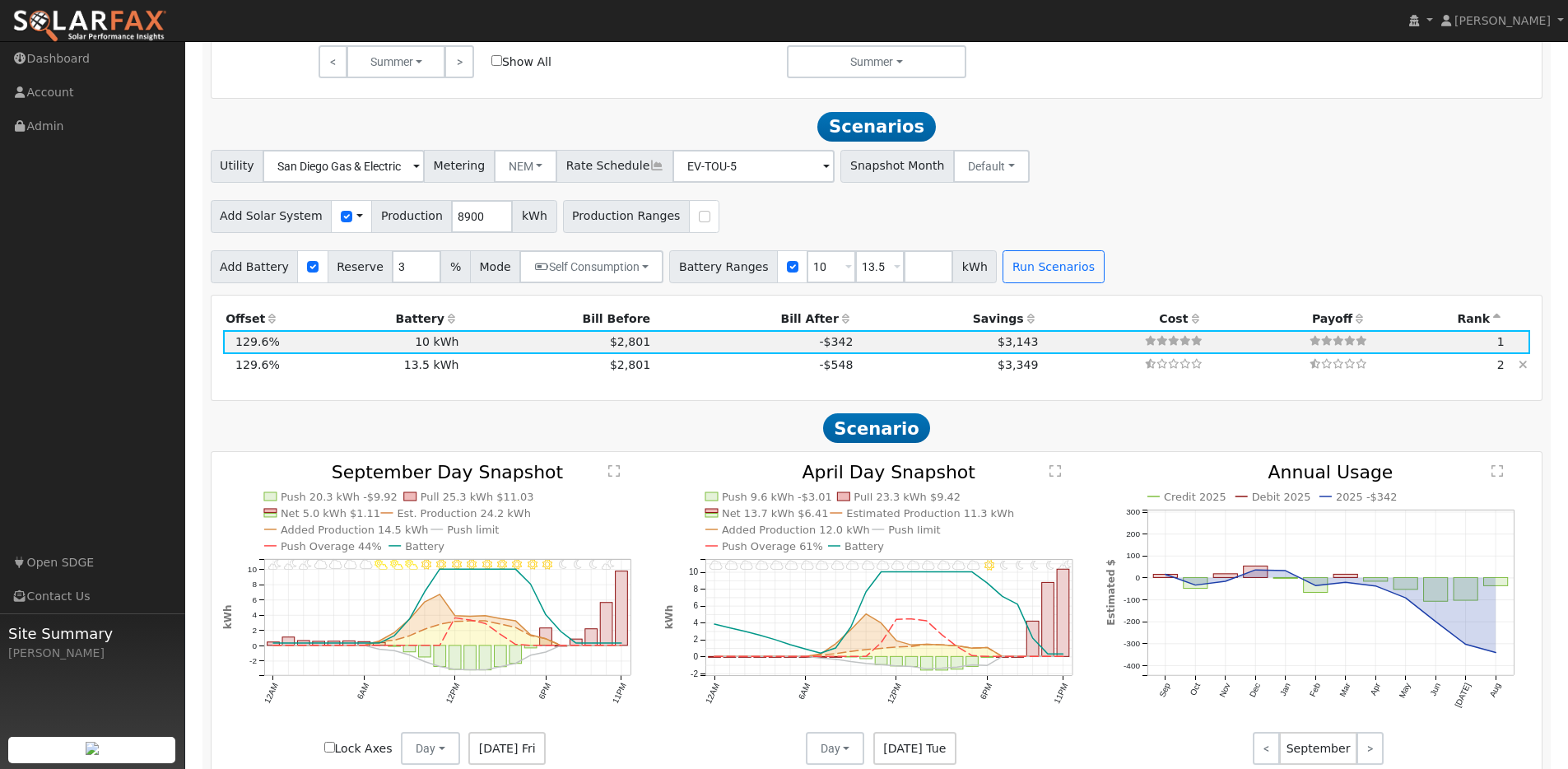
type input "$15"
type input "$4,454"
click at [551, 369] on td "$2,801" at bounding box center [558, 366] width 191 height 23
type input "$17,550"
type input "$9,715"
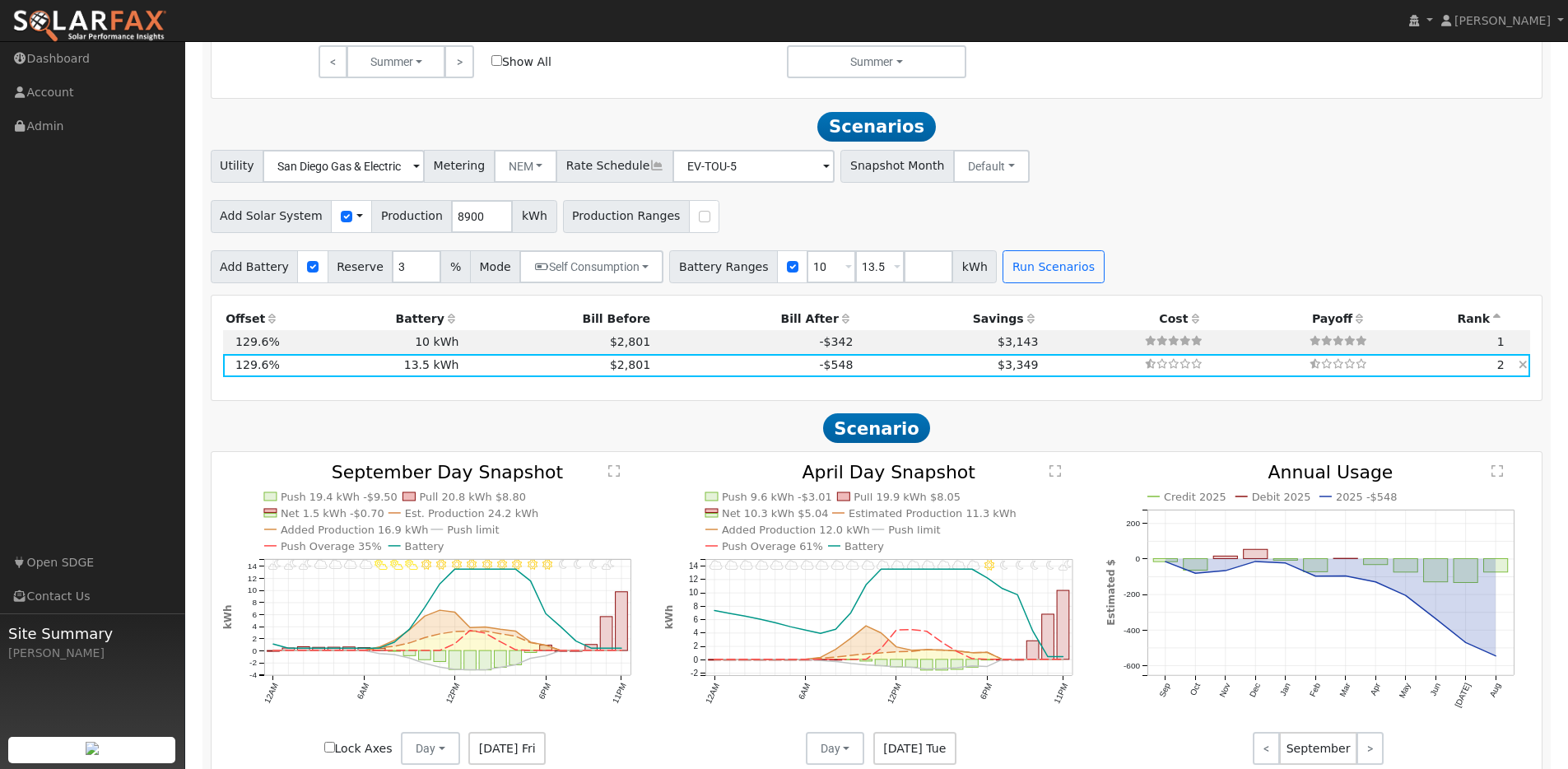
click at [416, 372] on td "13.5 kWh" at bounding box center [372, 366] width 180 height 23
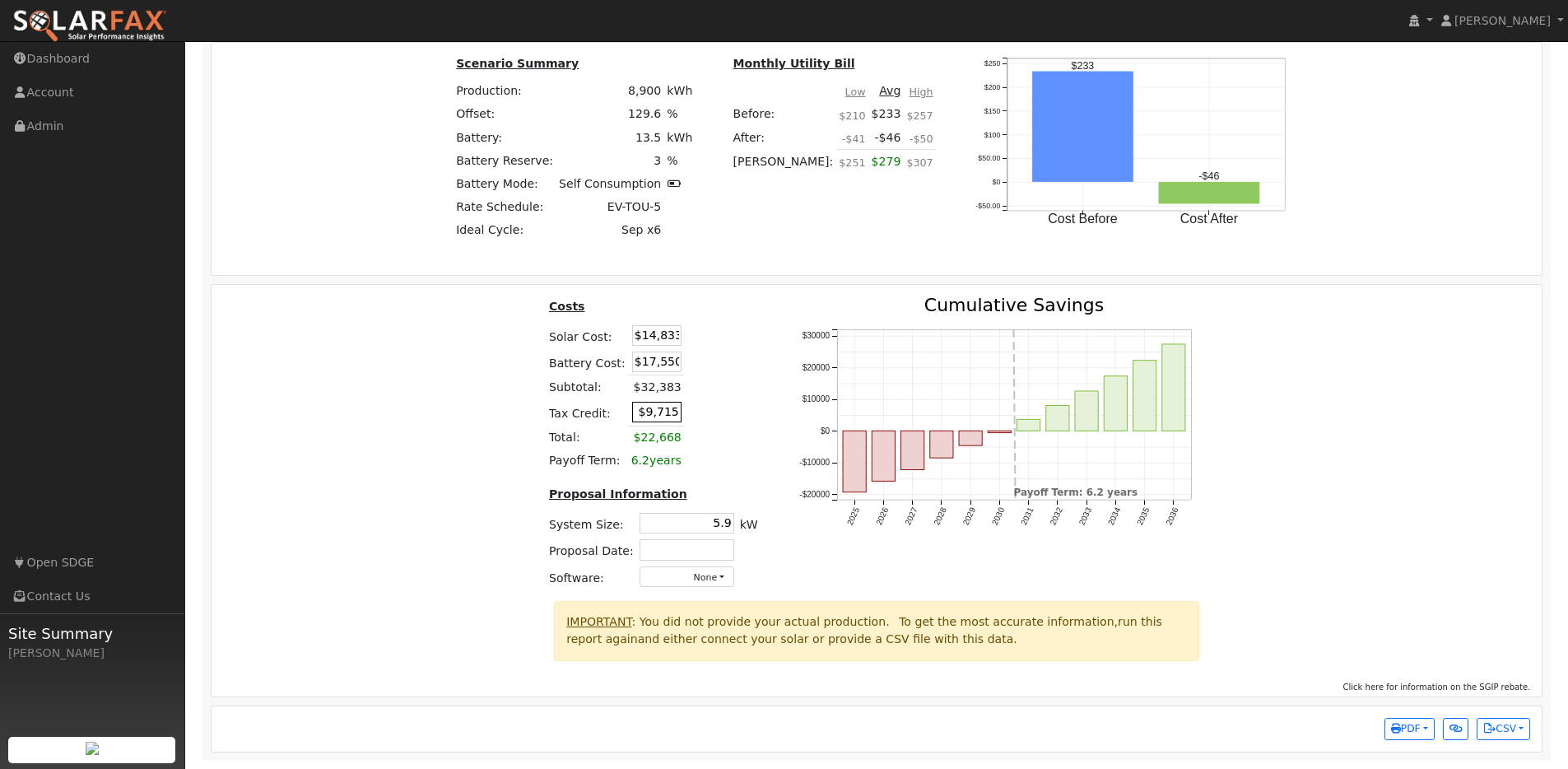
scroll to position [2043, 0]
click at [656, 361] on input "$17,550" at bounding box center [656, 361] width 50 height 21
type input "$16,000"
type input "$10,065"
